Goal: Check status: Check status

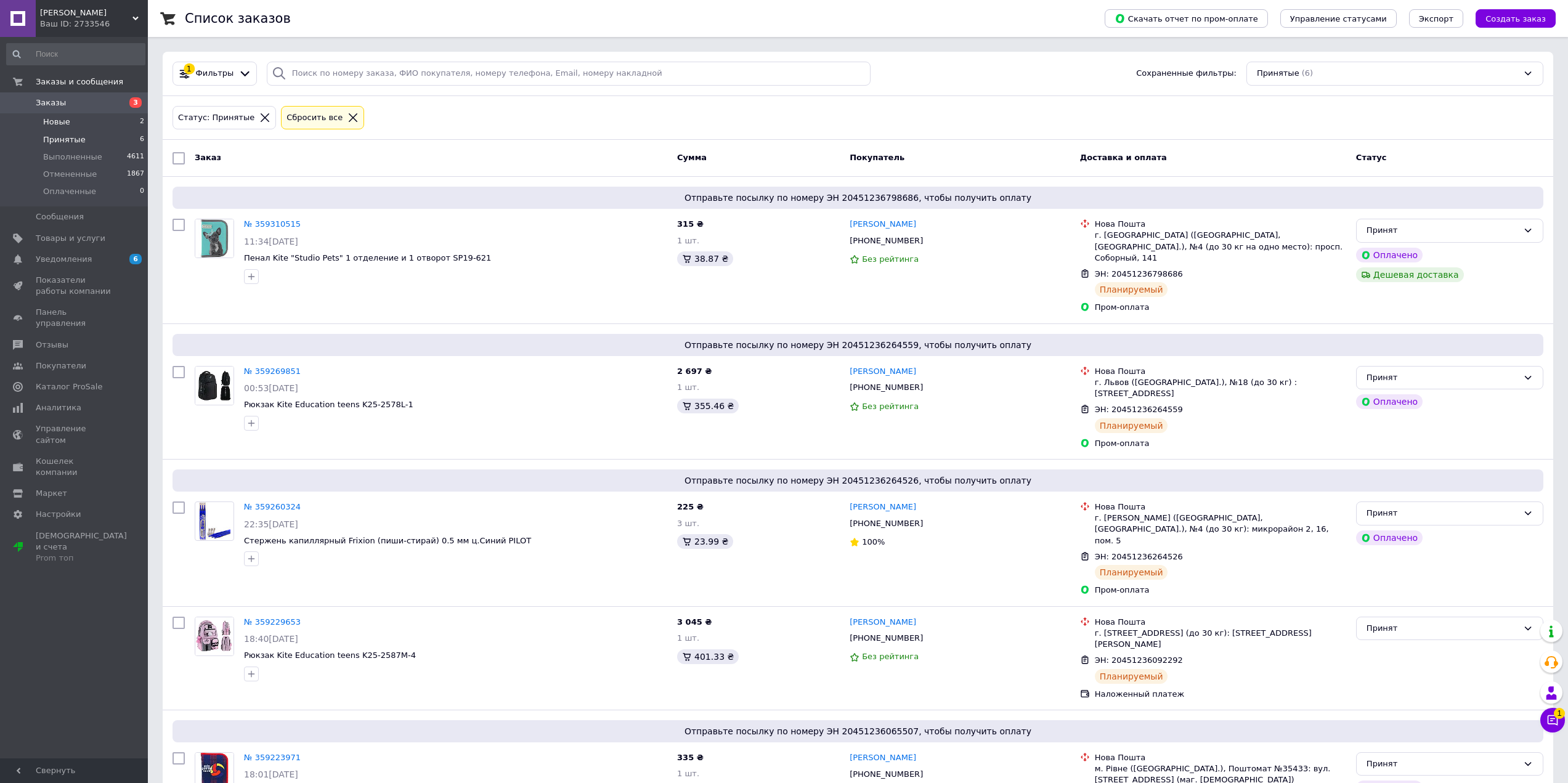
click at [84, 126] on li "Новые 2" at bounding box center [75, 122] width 151 height 17
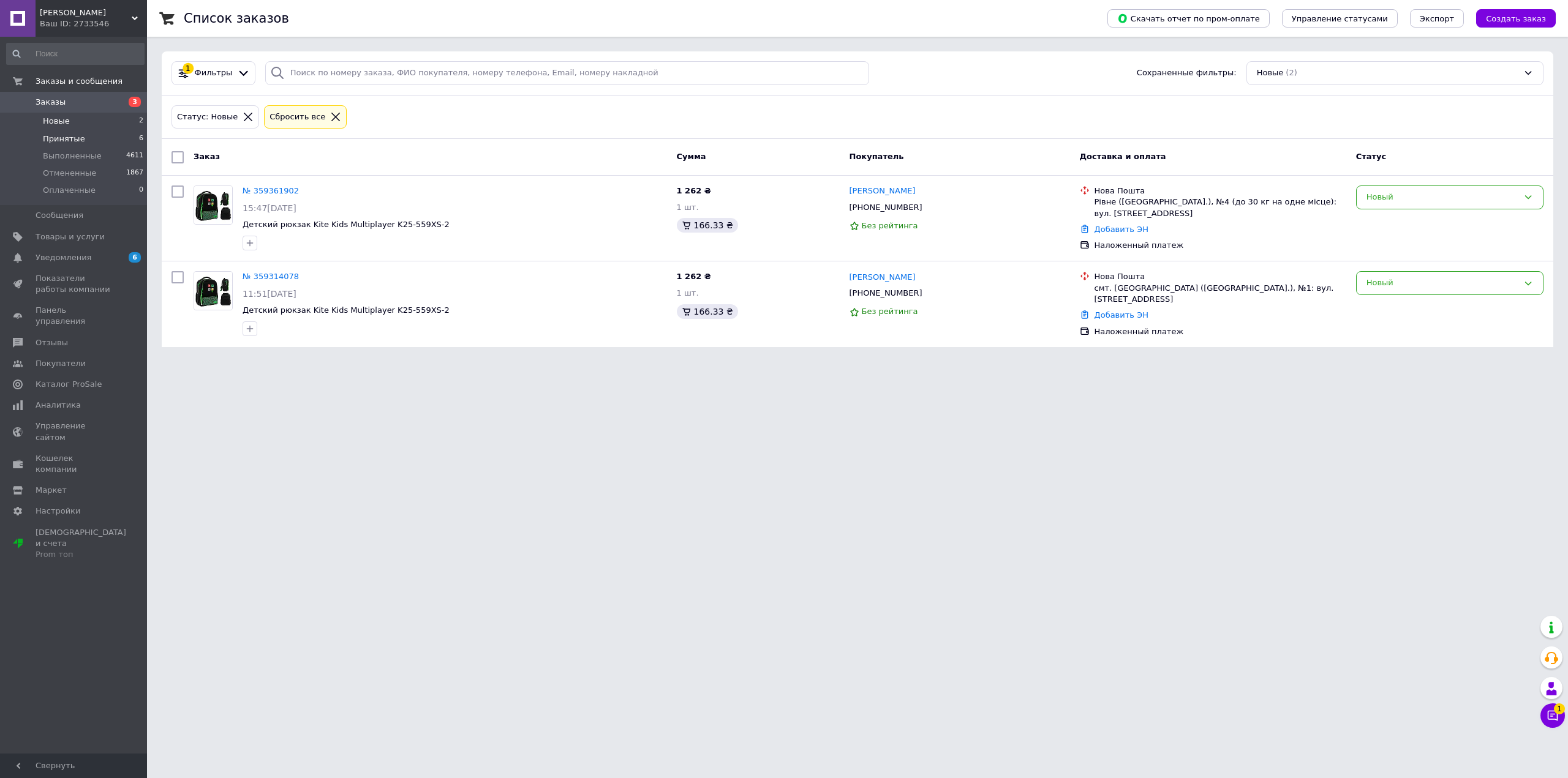
click at [83, 137] on li "Принятые 6" at bounding box center [75, 139] width 150 height 17
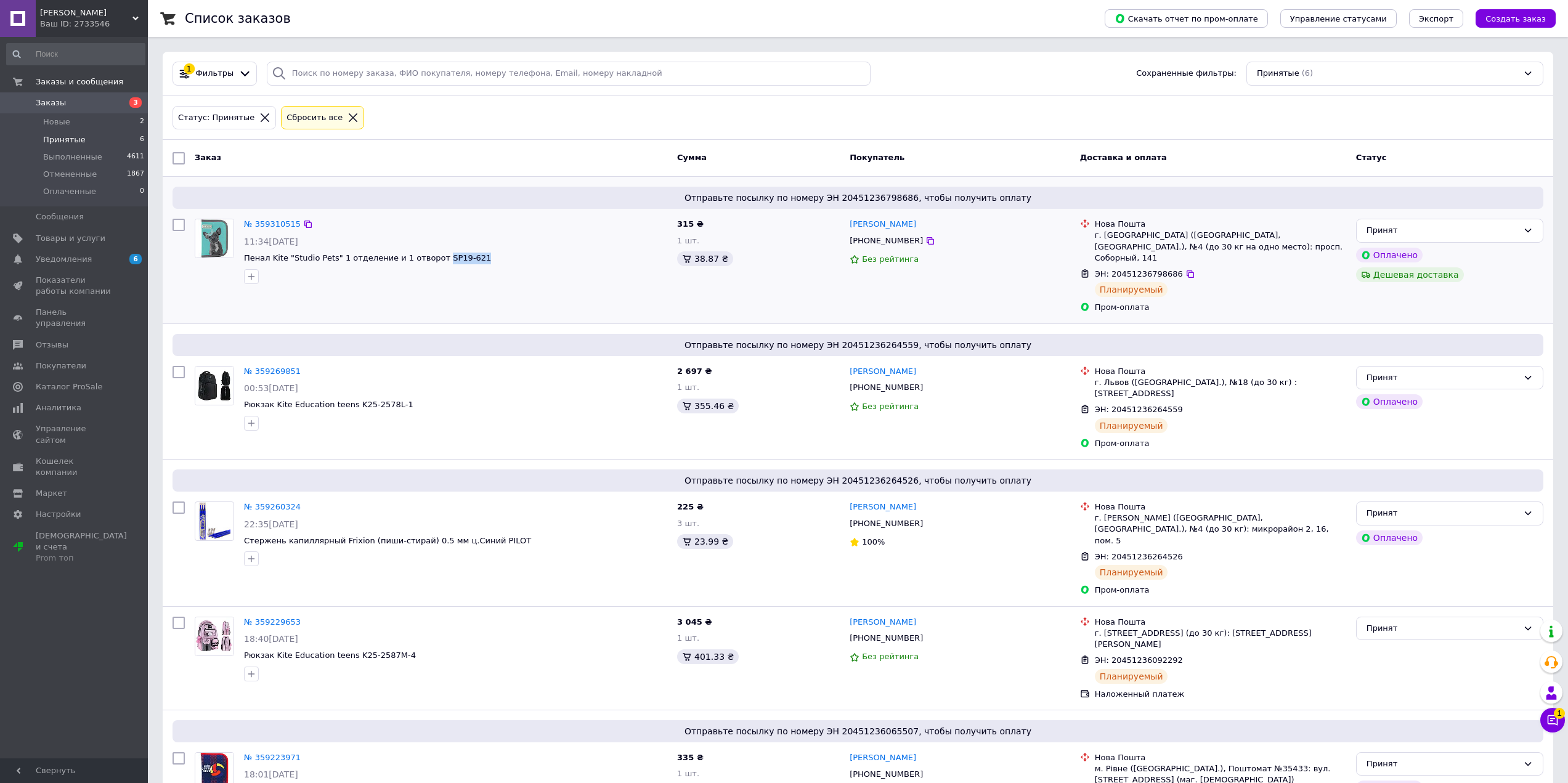
drag, startPoint x: 459, startPoint y: 254, endPoint x: 426, endPoint y: 251, distance: 33.1
click at [426, 251] on div "№ 359310515 11:34[DATE] Пенал Kite "Studio Pets" 1 отделение и 1 отворот SP19-6…" at bounding box center [456, 251] width 433 height 75
click at [262, 219] on link "№ 359310515" at bounding box center [272, 224] width 57 height 9
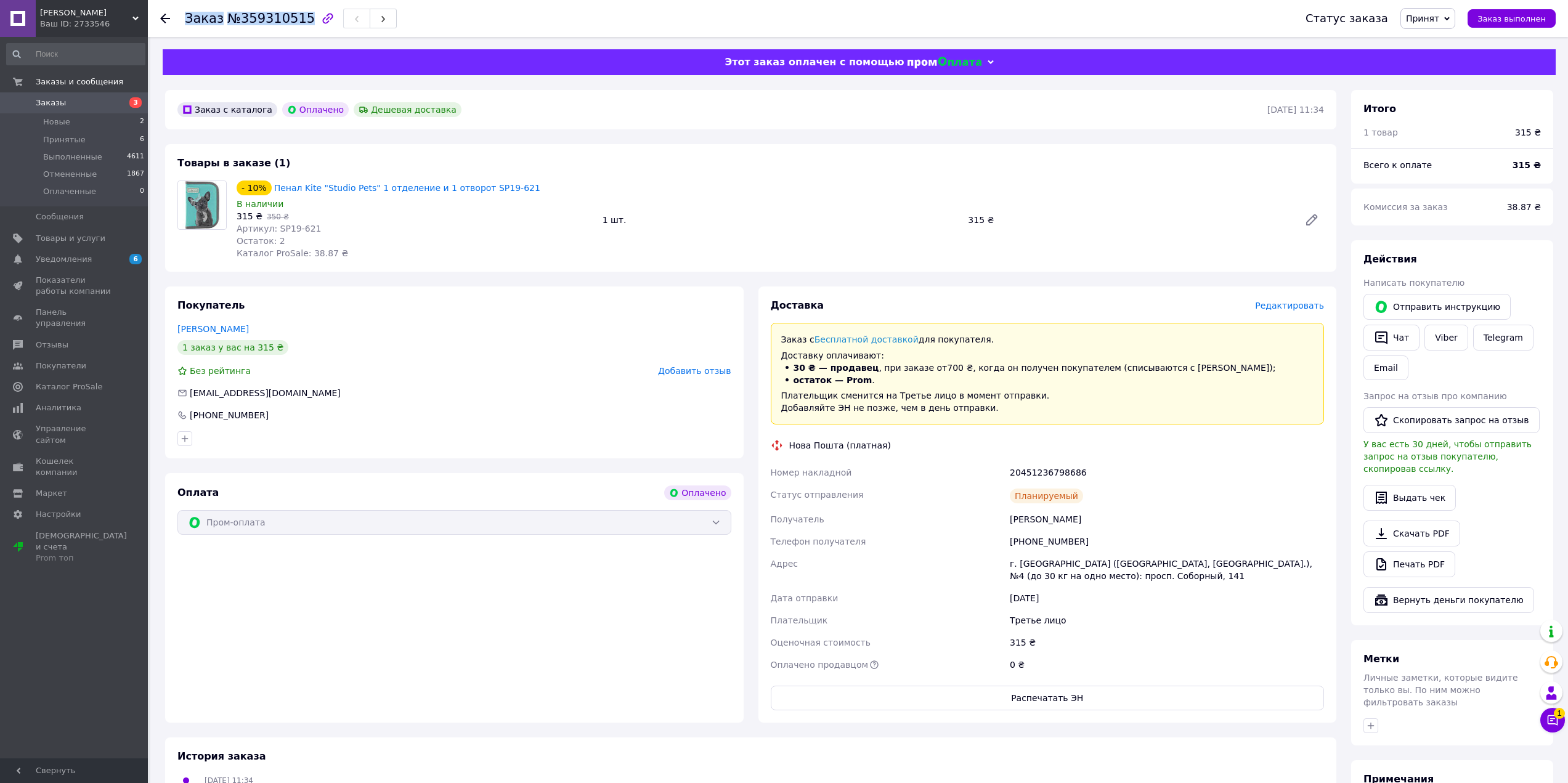
drag, startPoint x: 176, startPoint y: 21, endPoint x: 297, endPoint y: 19, distance: 121.0
click at [297, 19] on div "Заказ №359310515 Статус заказа Принят Выполнен Отменен Оплаченный Заказ выполнен" at bounding box center [857, 19] width 1395 height 37
copy h1 "Заказ №359310515"
